Goal: Find specific page/section: Find specific page/section

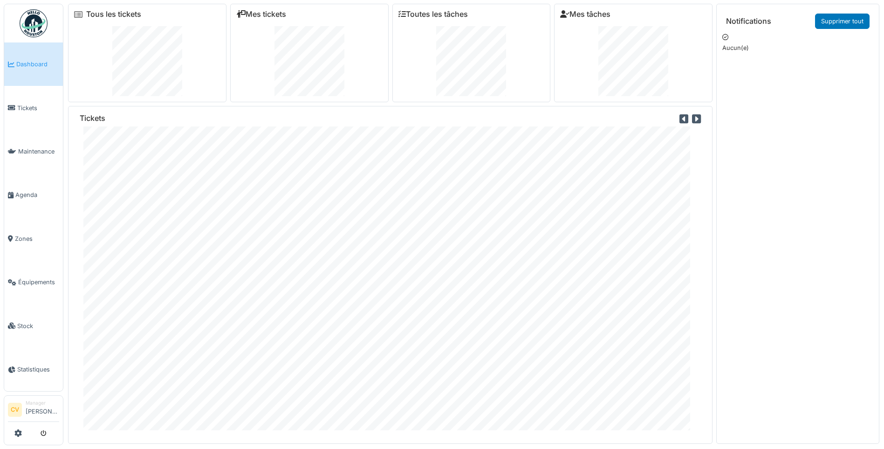
click at [23, 30] on img at bounding box center [34, 23] width 28 height 28
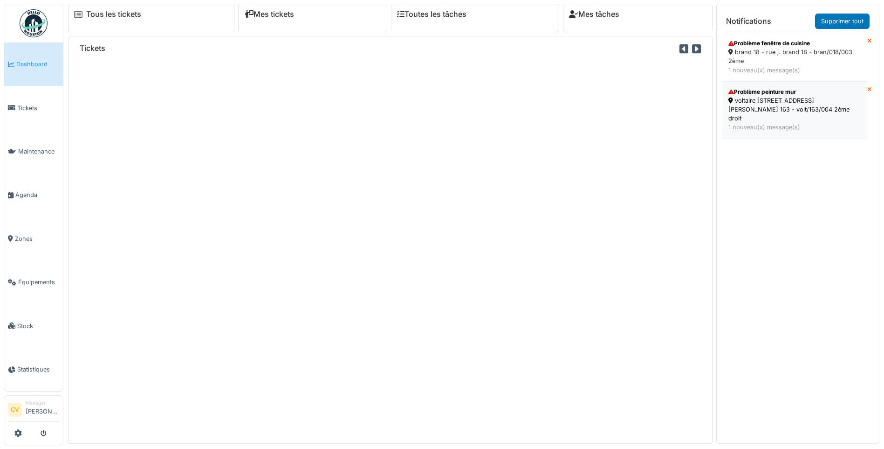
click at [757, 112] on div "voltaire [STREET_ADDRESS] [PERSON_NAME] 163 - volt/163/004 2ème droit" at bounding box center [795, 109] width 133 height 27
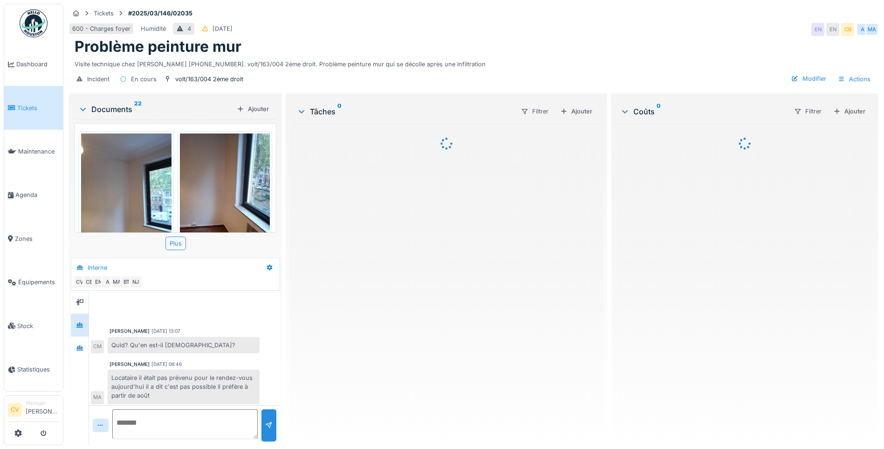
scroll to position [111, 0]
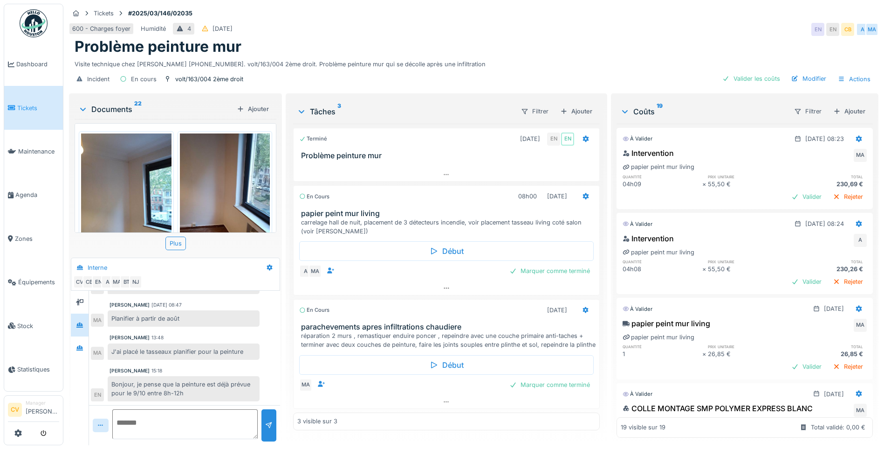
click at [28, 27] on img at bounding box center [34, 23] width 28 height 28
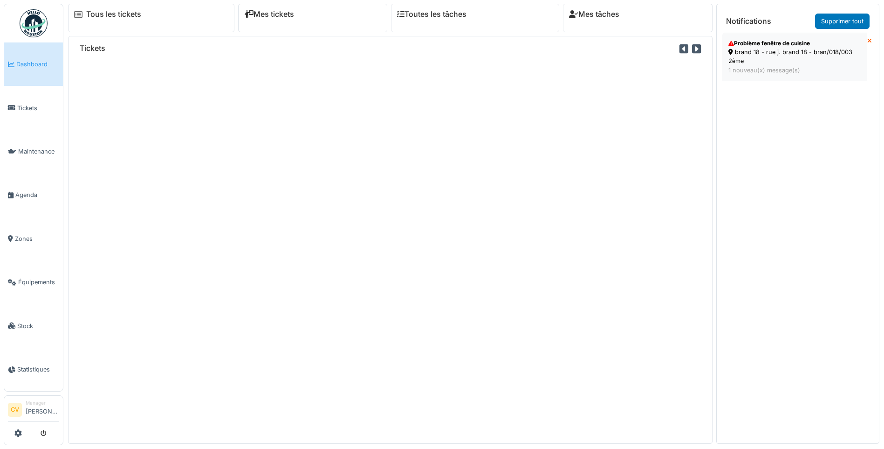
click at [766, 61] on div "brand 18 - rue j. brand 18 - bran/018/003 2ème" at bounding box center [795, 57] width 133 height 18
click at [759, 64] on div "brand 18 - rue j. brand 18 - bran/018/003 2ème" at bounding box center [795, 57] width 133 height 18
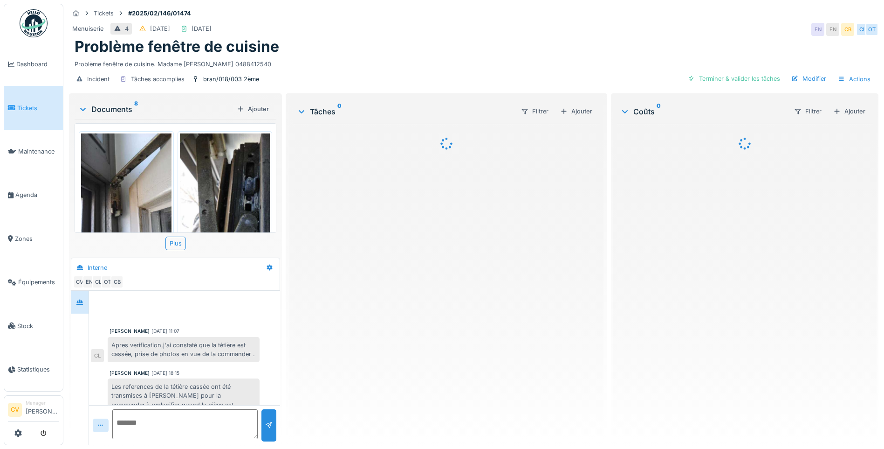
scroll to position [138, 0]
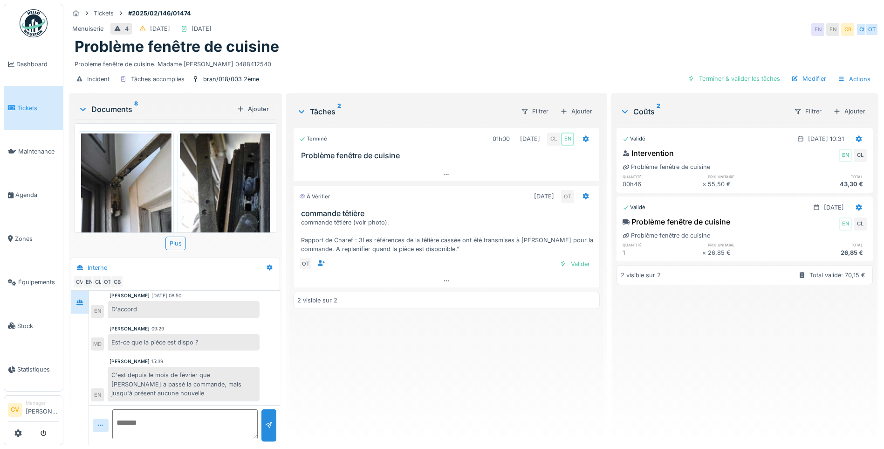
click at [28, 16] on img at bounding box center [34, 23] width 28 height 28
